Goal: Information Seeking & Learning: Learn about a topic

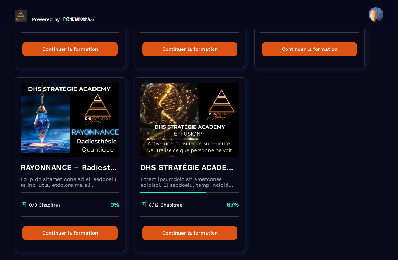
scroll to position [381, 0]
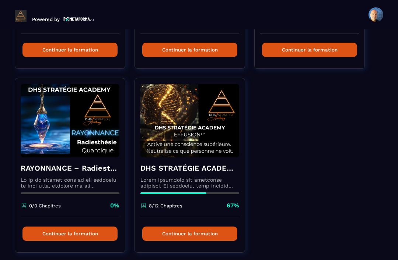
click at [185, 186] on p at bounding box center [189, 183] width 99 height 12
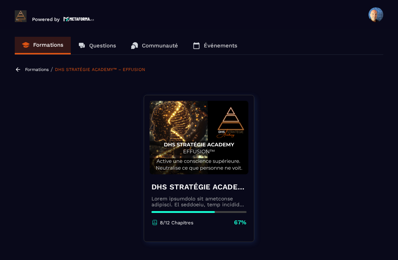
click at [228, 186] on h4 "DHS STRATÉGIE ACADEMY™ – EFFUSION" at bounding box center [198, 187] width 95 height 10
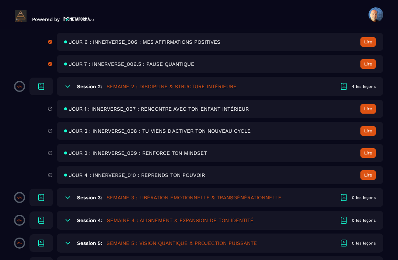
scroll to position [405, 0]
click at [207, 157] on span "JOUR 3 : INNERVERSE_009 : RENFORCE TON MINDSET" at bounding box center [138, 154] width 138 height 6
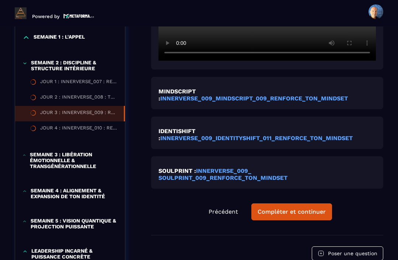
scroll to position [312, 0]
click at [219, 168] on strong "INNERVERSE_009_ SOULPRINT_009_RENFORCE_TON_MINDSET" at bounding box center [222, 175] width 129 height 14
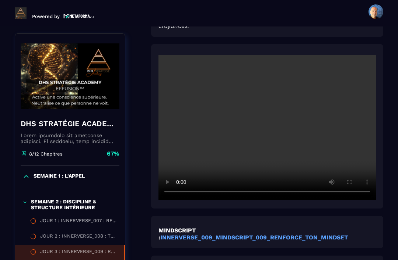
scroll to position [173, 0]
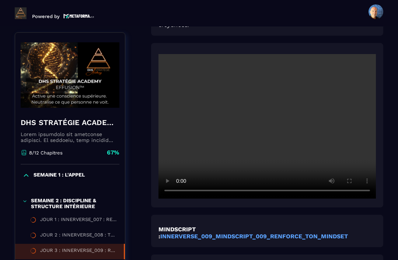
click at [266, 108] on video at bounding box center [266, 126] width 217 height 145
click at [315, 167] on video at bounding box center [266, 126] width 217 height 145
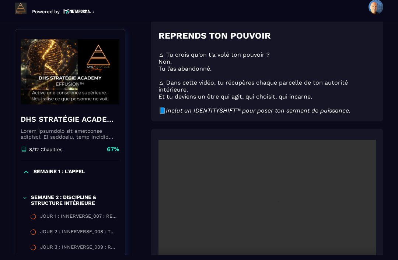
scroll to position [77, 0]
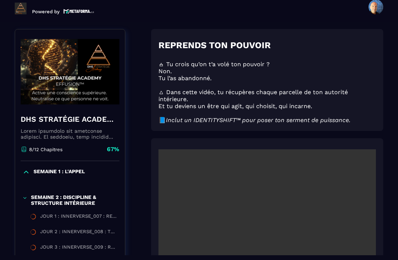
click at [273, 207] on video at bounding box center [266, 222] width 217 height 145
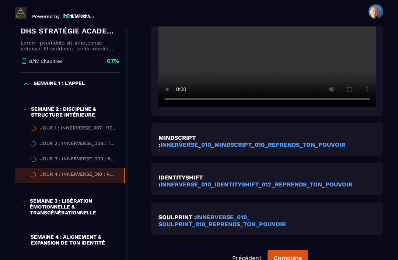
scroll to position [269, 0]
click at [239, 214] on strong "INNERVERSE_010_ SOULPRINT_010_REPRENDS_TON_POUVOIR" at bounding box center [221, 221] width 127 height 14
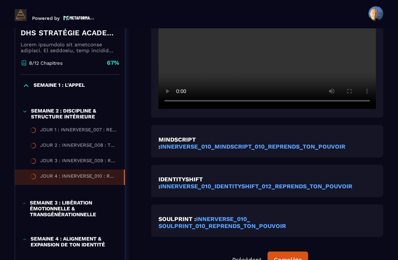
click at [265, 183] on strong "INNERVERSE_010_IDENTITYSHIFT_012_REPRENDS_TON_POUVOIR" at bounding box center [256, 186] width 192 height 7
click at [263, 143] on strong "INNERVERSE_010_MINDSCRIPT_010_REPRENDS_TON_POUVOIR" at bounding box center [252, 146] width 185 height 7
click at [92, 127] on div "JOUR 1 : INNERVERSE_007 : RENCONTRE AVEC TON ENFANT INTÉRIEUR" at bounding box center [78, 131] width 77 height 8
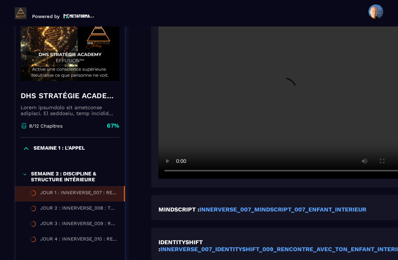
scroll to position [205, 0]
click at [28, 145] on icon at bounding box center [25, 148] width 7 height 7
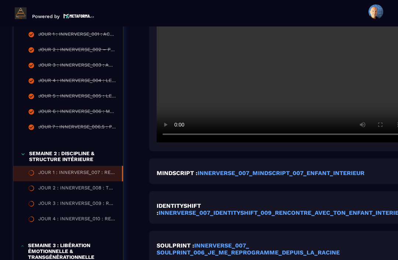
scroll to position [242, 2]
click at [69, 124] on div "JOUR 7 : INNERVERSE_006.5 : PAUSE QUANTIQUE" at bounding box center [76, 128] width 77 height 8
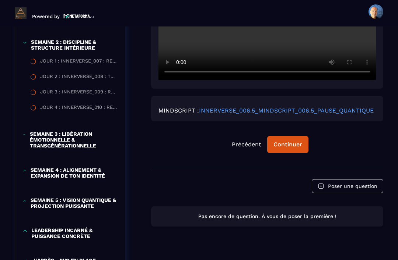
scroll to position [353, 0]
click at [239, 107] on link "INNERVERSE_006.5_MINDSCRIPT_006.5_PAUSE_QUANTIQUE" at bounding box center [286, 110] width 175 height 7
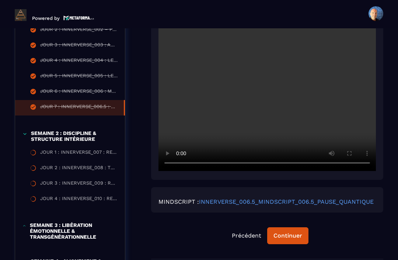
scroll to position [264, 0]
click at [79, 150] on div "JOUR 1 : INNERVERSE_007 : RENCONTRE AVEC TON ENFANT INTÉRIEUR" at bounding box center [78, 154] width 77 height 8
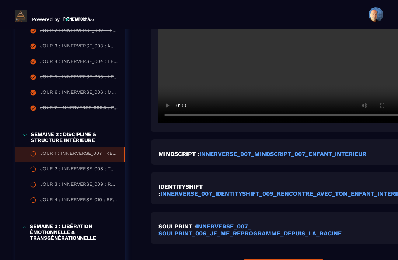
scroll to position [3, 0]
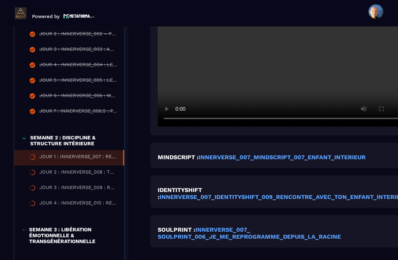
click at [242, 154] on strong "INNERVERSE_007_MINDSCRIPT_007_ENFANT_INTERIEUR" at bounding box center [282, 157] width 167 height 7
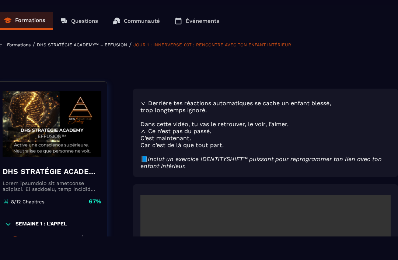
scroll to position [0, 19]
click at [11, 46] on p "Formations" at bounding box center [19, 44] width 24 height 5
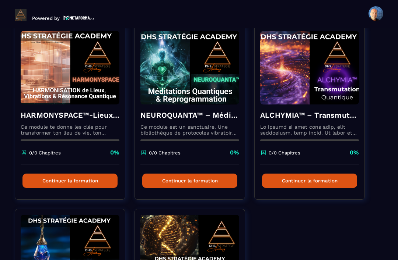
scroll to position [248, 0]
